Goal: Task Accomplishment & Management: Manage account settings

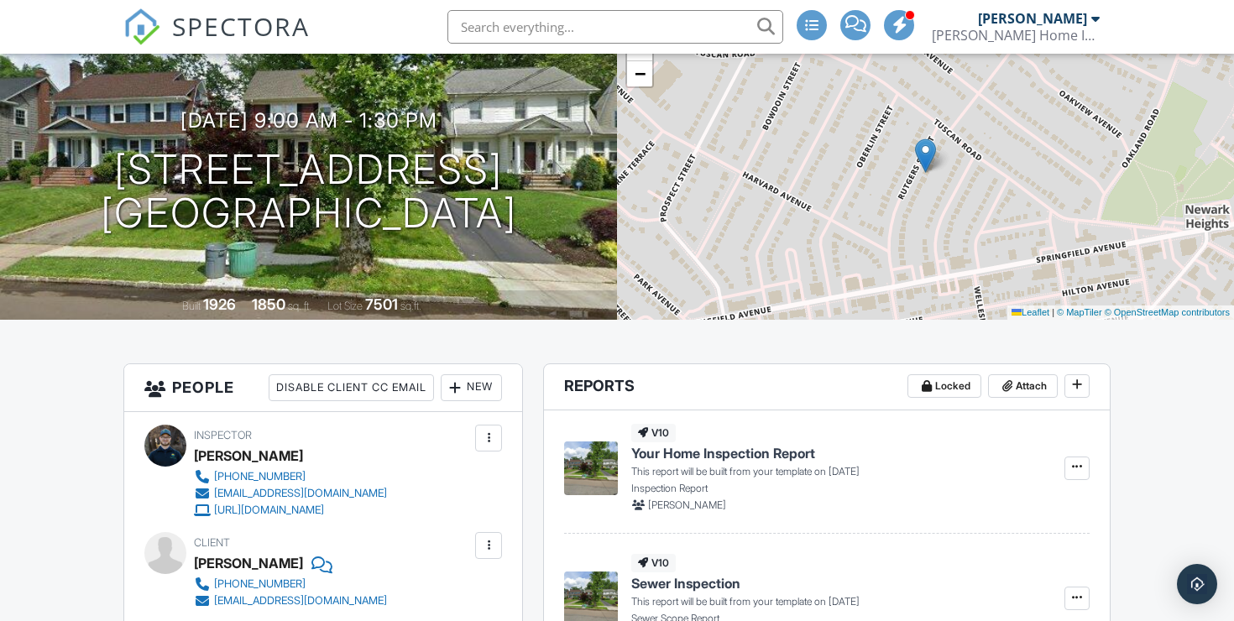
scroll to position [128, 0]
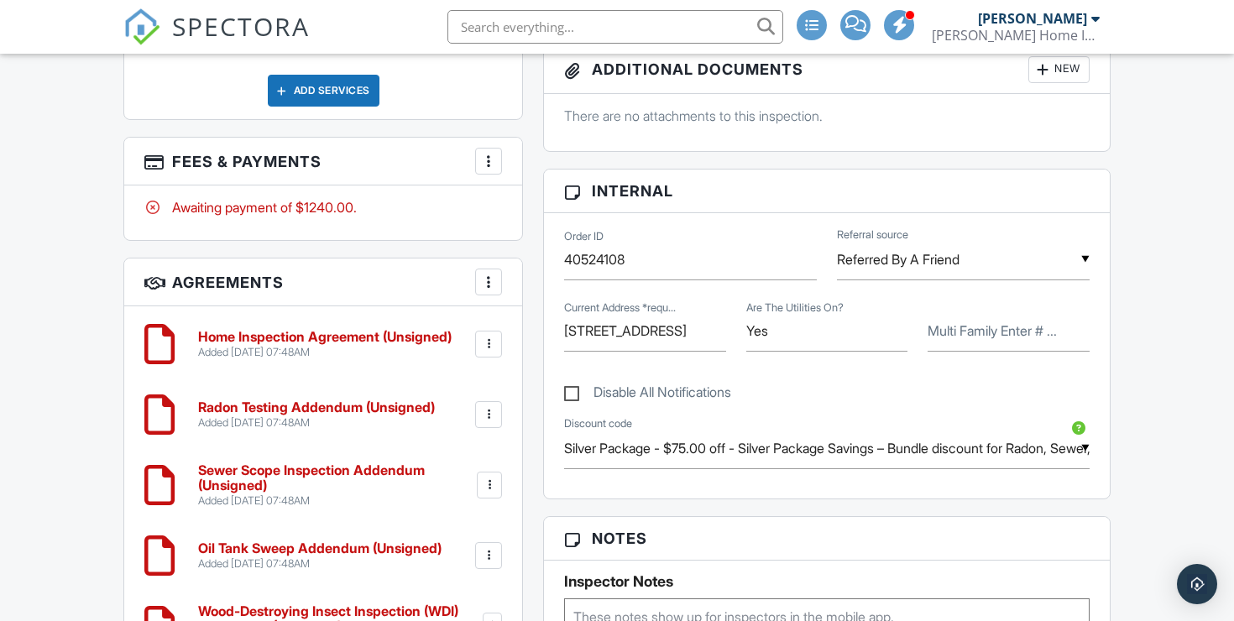
scroll to position [3, 0]
click at [945, 469] on input "Silver Package - $75.00 off - Silver Package Savings – Bundle discount for Rado…" at bounding box center [826, 448] width 525 height 41
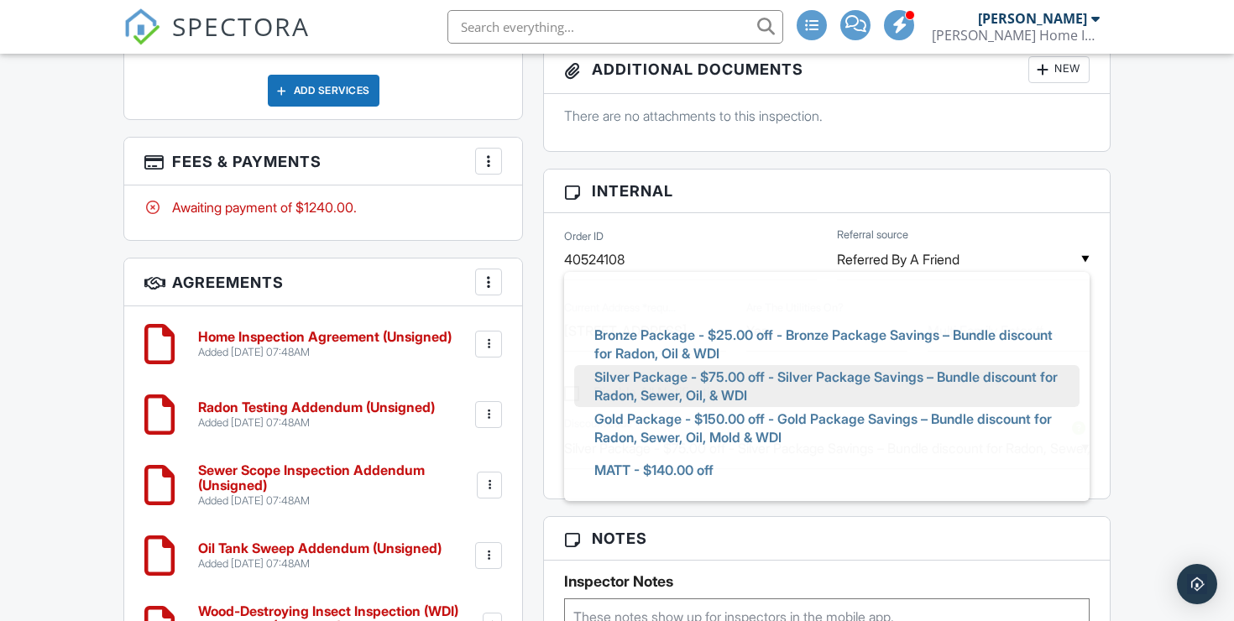
scroll to position [0, 0]
click at [1159, 394] on div "Dashboard Templates Contacts Metrics Automations Settings Calendar Inspections …" at bounding box center [617, 562] width 1234 height 2975
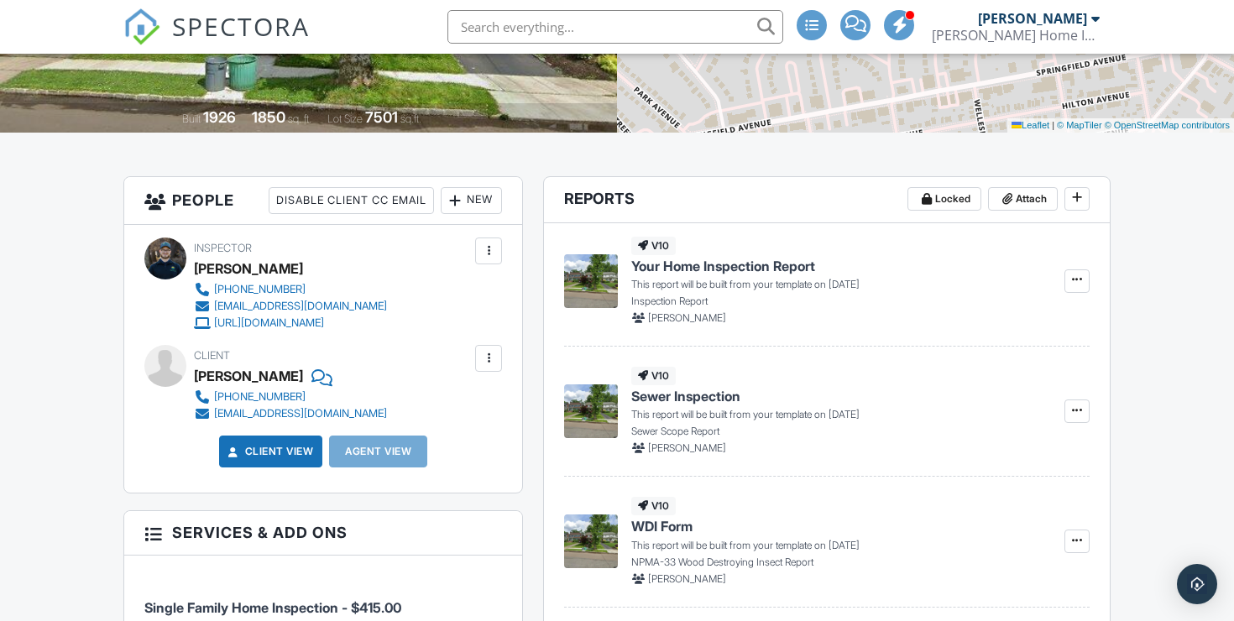
scroll to position [343, 0]
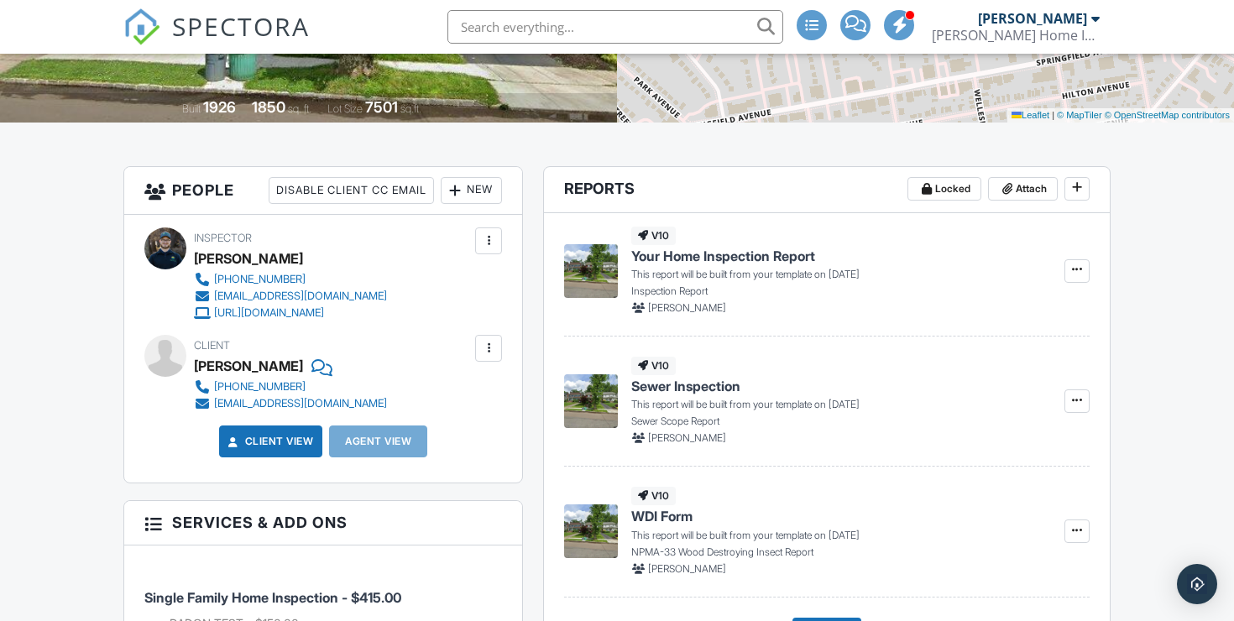
click at [471, 204] on div "New" at bounding box center [471, 190] width 61 height 27
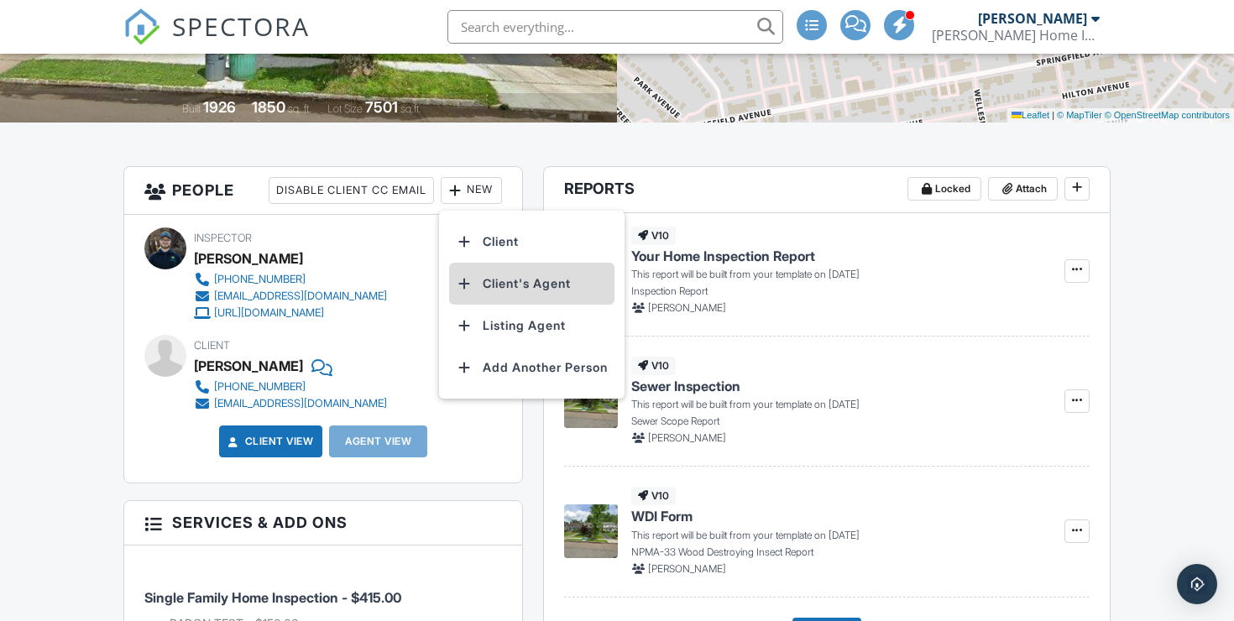
click at [529, 302] on li "Client's Agent" at bounding box center [531, 284] width 165 height 42
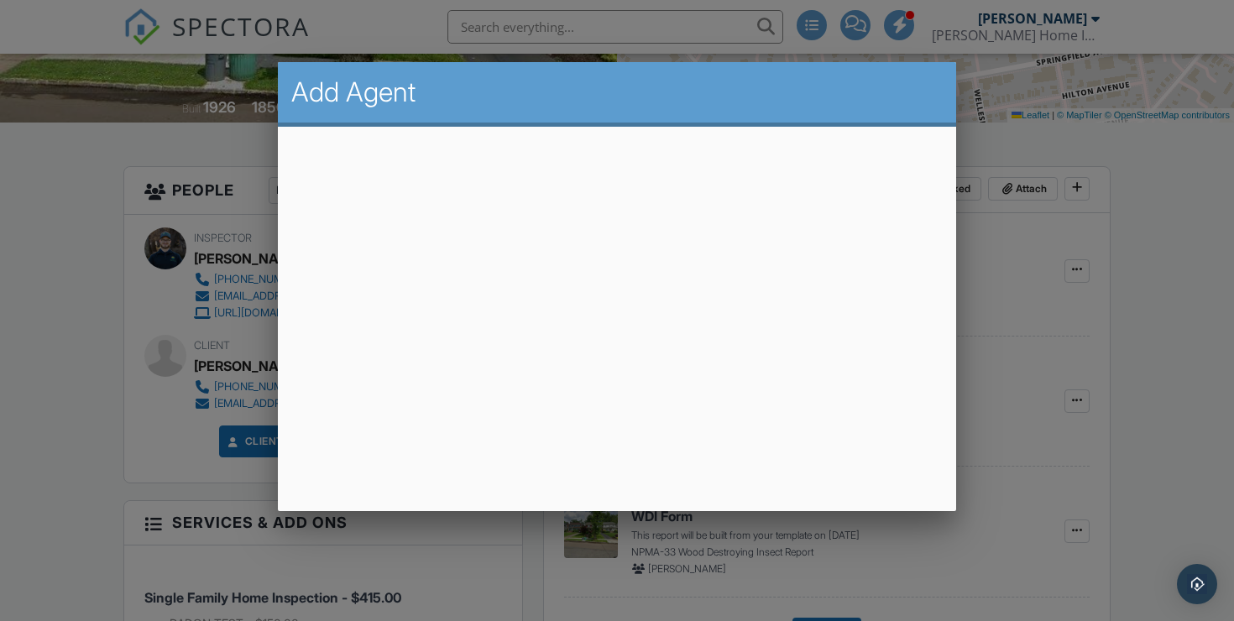
click at [763, 126] on div "Add Agent" at bounding box center [617, 94] width 679 height 65
click at [1112, 399] on div at bounding box center [617, 304] width 1234 height 776
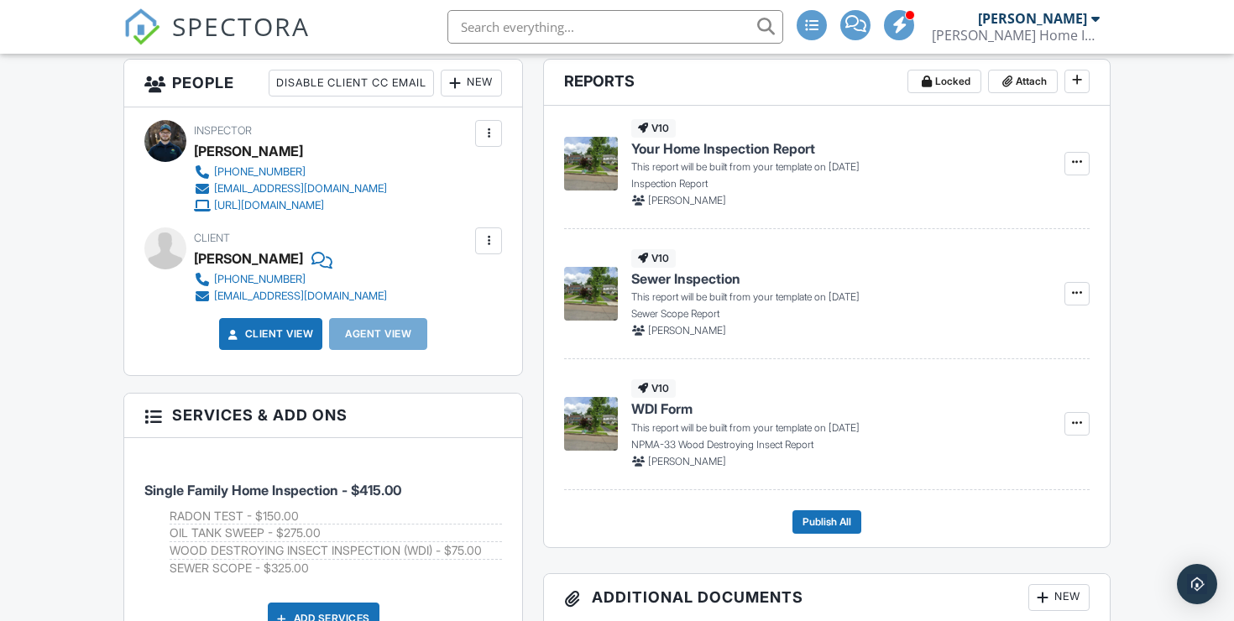
scroll to position [445, 0]
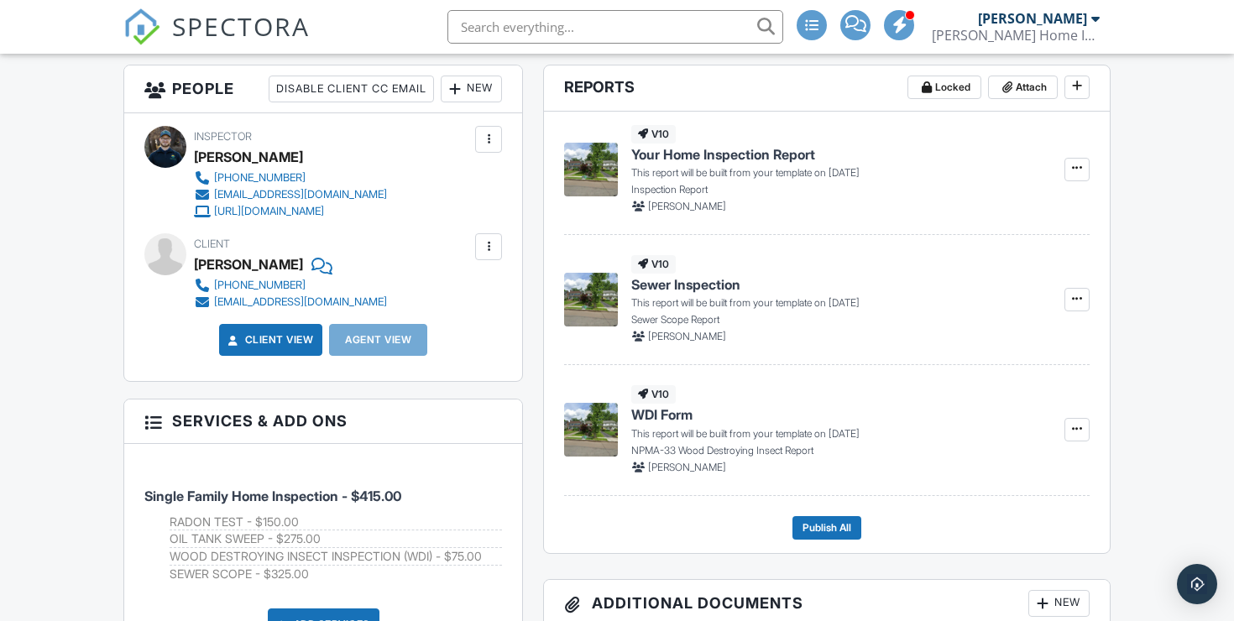
click at [460, 97] on div at bounding box center [454, 89] width 17 height 17
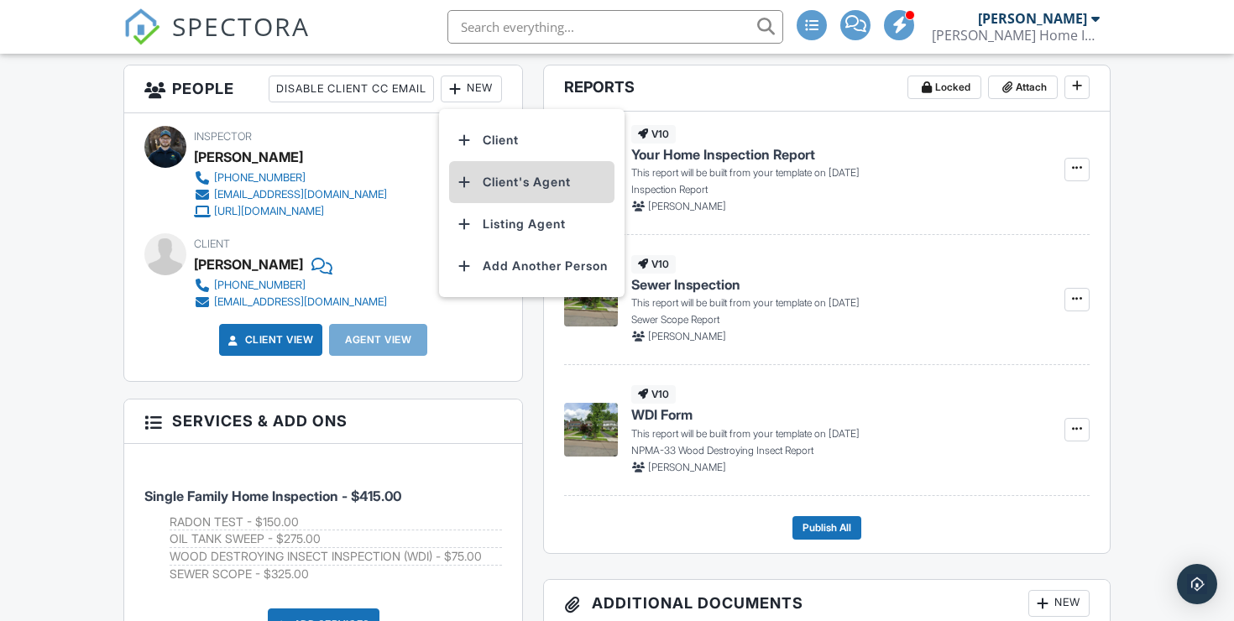
click at [571, 190] on li "Client's Agent" at bounding box center [531, 182] width 165 height 42
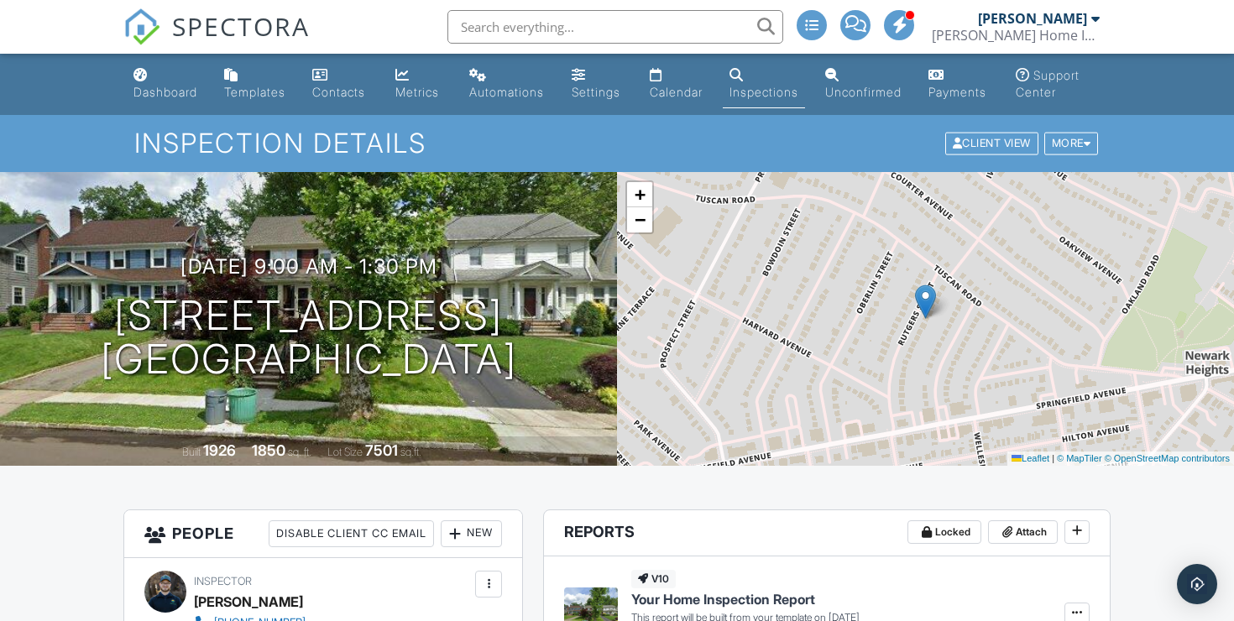
click at [757, 82] on link "Inspections" at bounding box center [763, 84] width 82 height 48
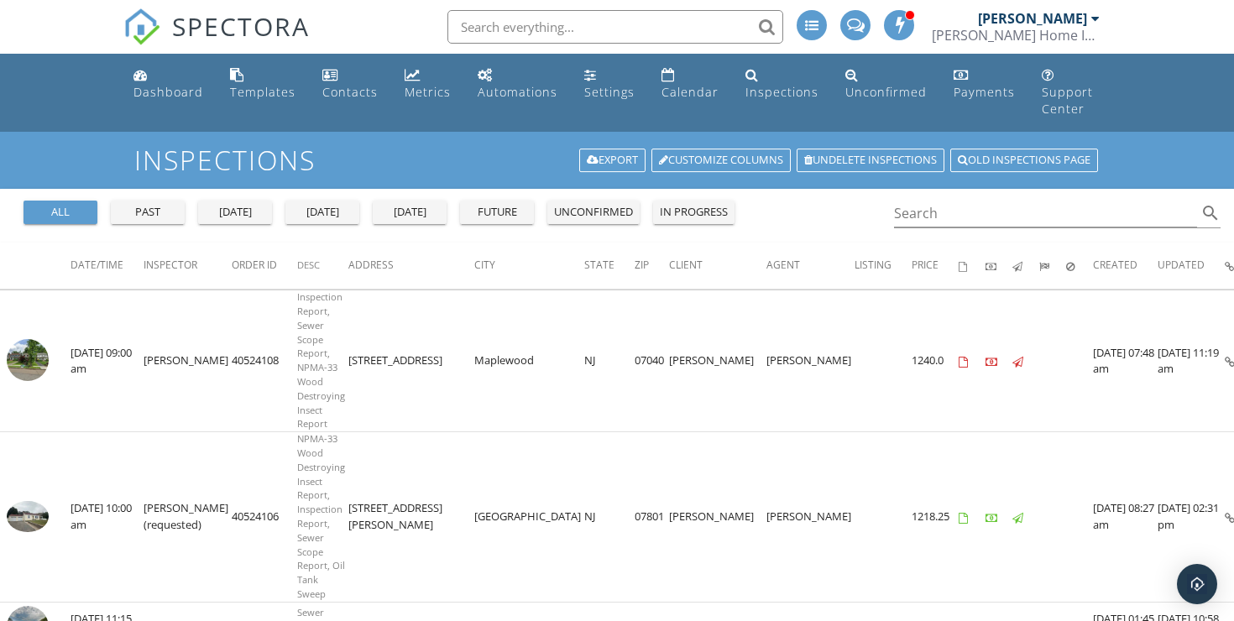
click at [601, 204] on div "unconfirmed" at bounding box center [593, 212] width 79 height 17
